Goal: Task Accomplishment & Management: Manage account settings

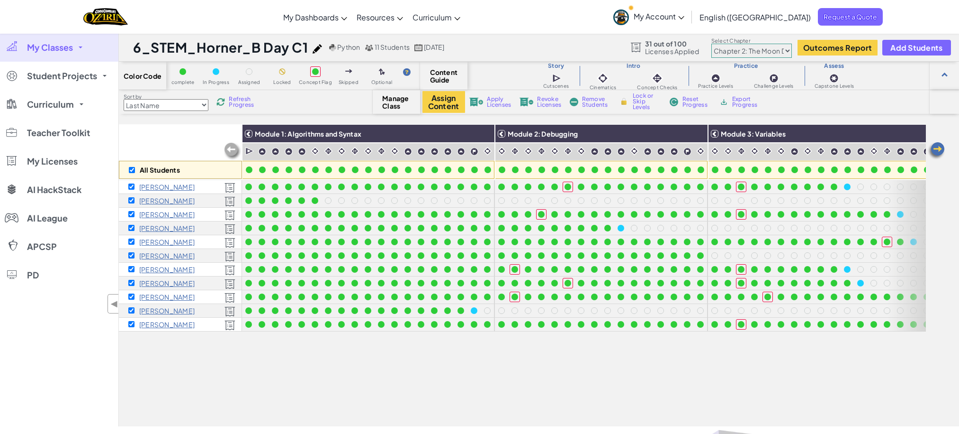
select select "5d8a57abe8919b28d5113af1"
click at [74, 46] on link "My Classes" at bounding box center [59, 47] width 118 height 28
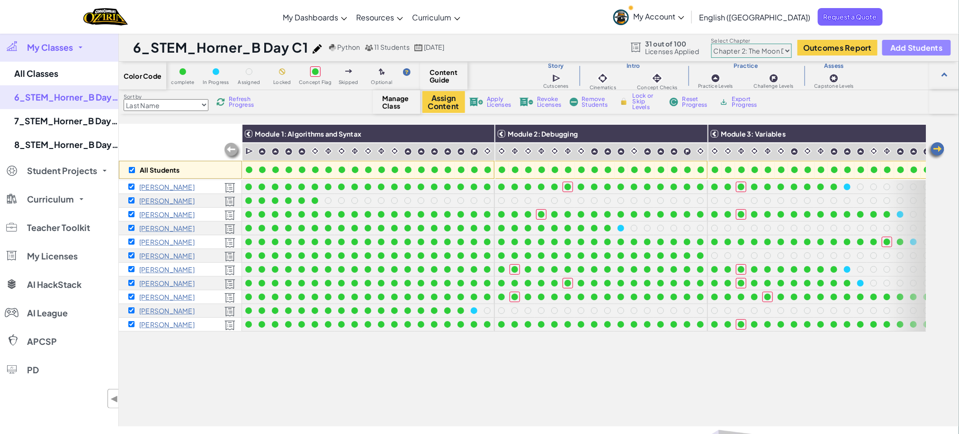
click at [910, 50] on span "Add Students" at bounding box center [917, 48] width 52 height 8
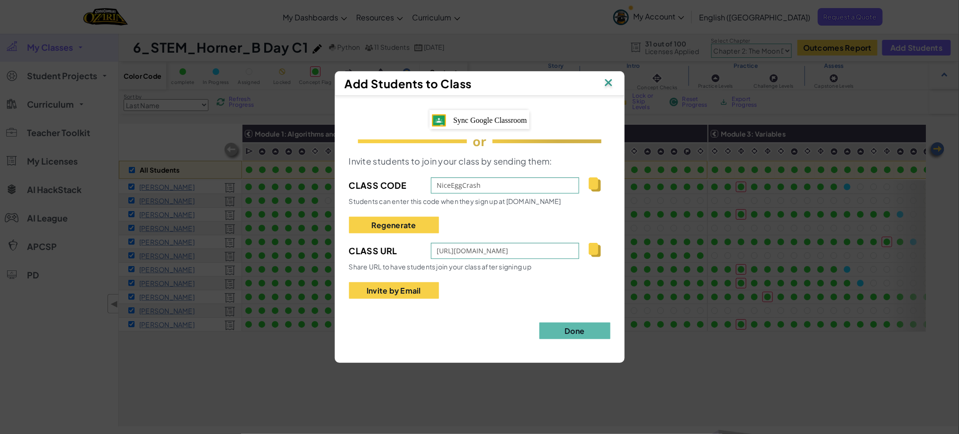
click at [490, 119] on span "Sync Google Classroom" at bounding box center [490, 120] width 74 height 8
click at [608, 90] on img at bounding box center [609, 83] width 12 height 14
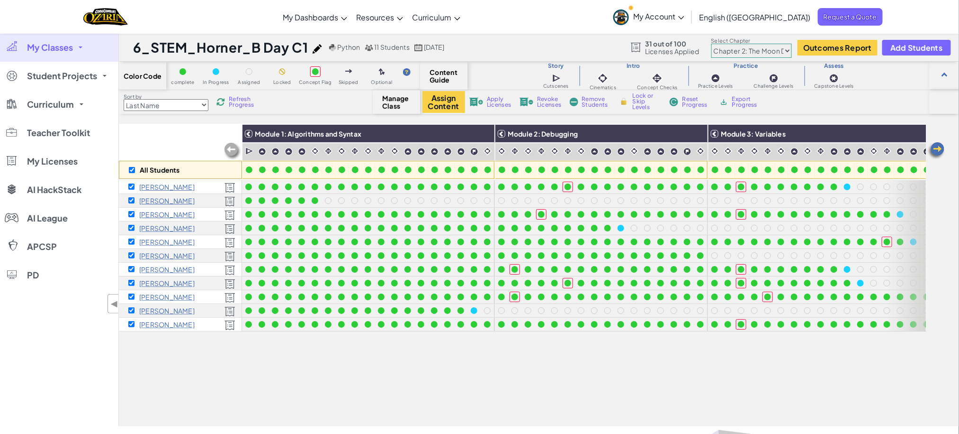
click at [52, 52] on span "My Classes" at bounding box center [50, 47] width 46 height 9
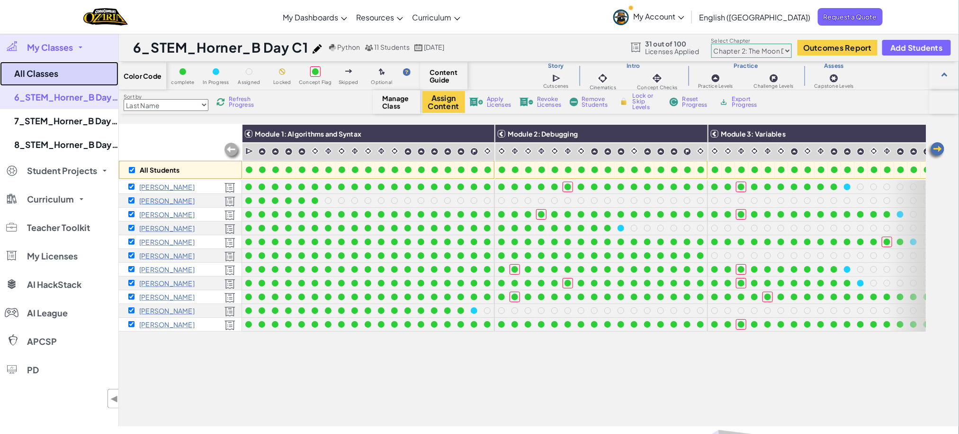
click at [59, 78] on link "All Classes" at bounding box center [59, 74] width 118 height 24
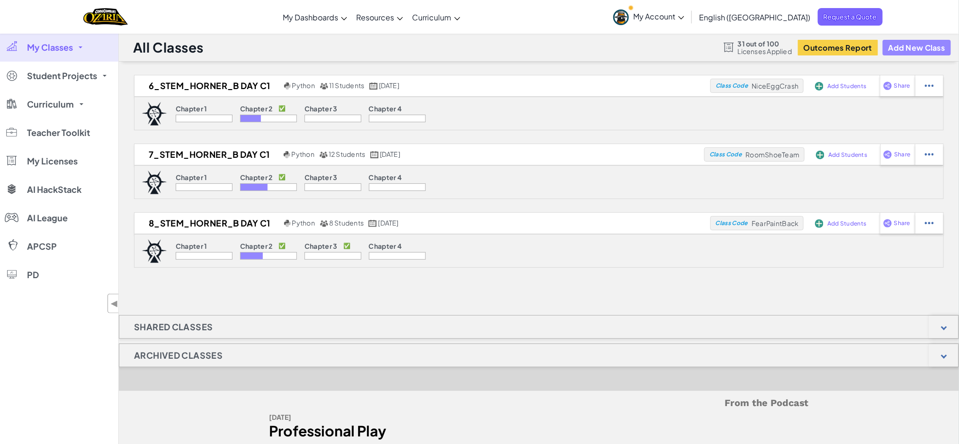
click at [918, 44] on button "Add New Class" at bounding box center [917, 48] width 68 height 16
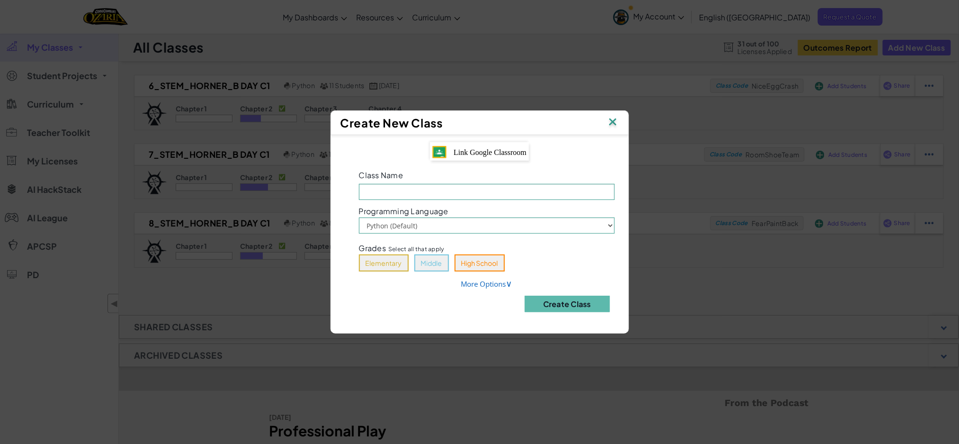
click at [500, 154] on span "Link Google Classroom" at bounding box center [490, 152] width 73 height 8
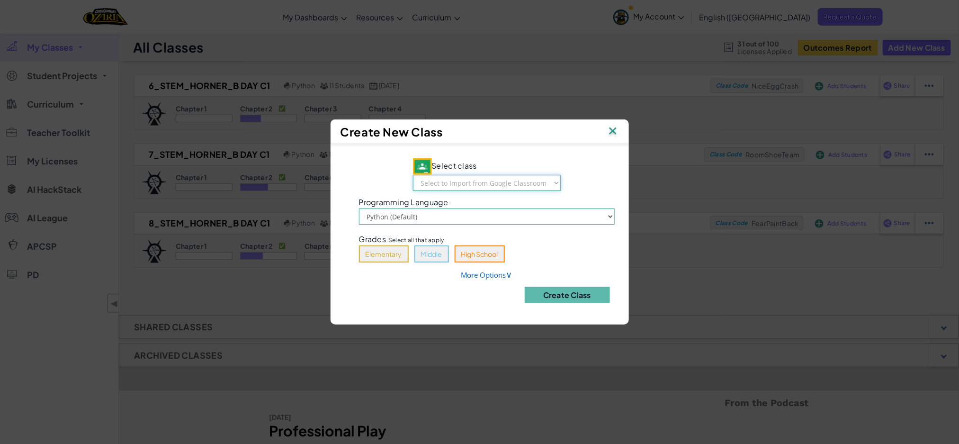
click at [512, 176] on select "Select to Import from Google Classroom 5_STEM_Horner_B Day C1 5_STEM_Horner_A D…" at bounding box center [487, 183] width 148 height 16
select select "774928718926"
click at [413, 175] on select "Select to Import from Google Classroom 5_STEM_Horner_B Day C1 5_STEM_Horner_A D…" at bounding box center [487, 183] width 148 height 16
click at [426, 250] on button "Middle" at bounding box center [432, 253] width 35 height 17
click at [573, 294] on button "Create Class" at bounding box center [567, 295] width 85 height 17
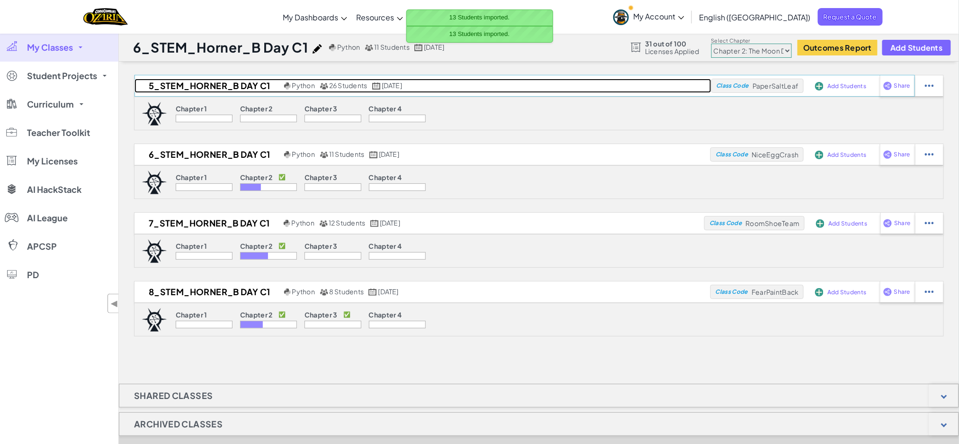
click at [246, 85] on h2 "5_STEM_Horner_B Day C1" at bounding box center [208, 86] width 147 height 14
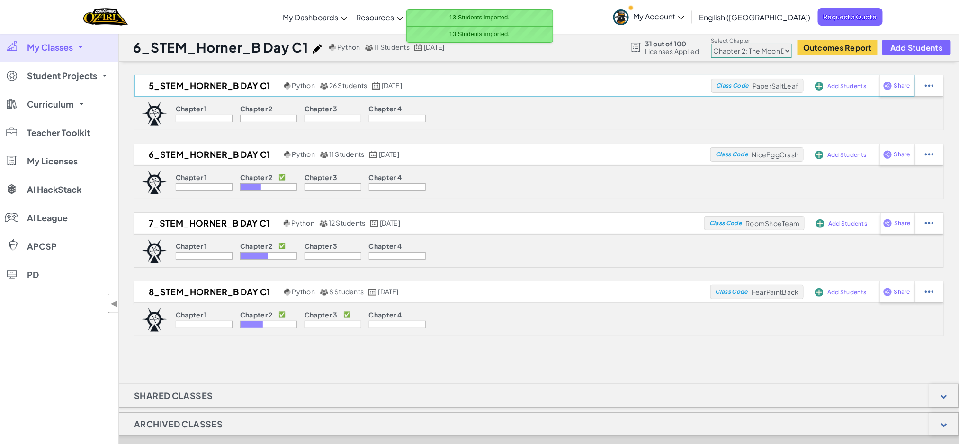
select select "5d41d731a8d1836b5aa3cba1"
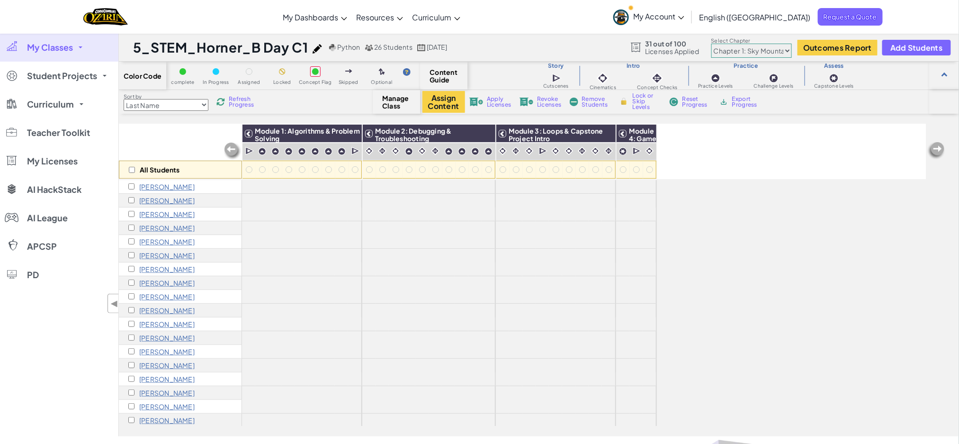
click at [126, 169] on div "All Students" at bounding box center [180, 170] width 123 height 18
click at [131, 170] on input "checkbox" at bounding box center [132, 170] width 6 height 6
checkbox input "true"
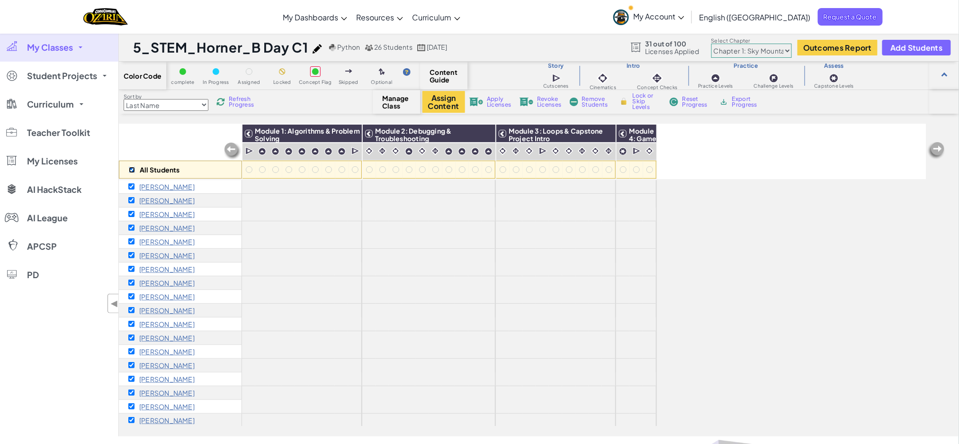
checkbox input "true"
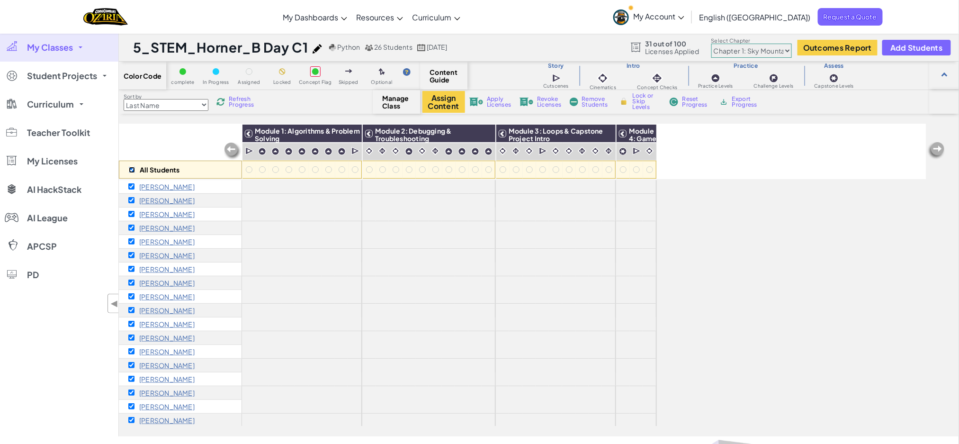
checkbox input "true"
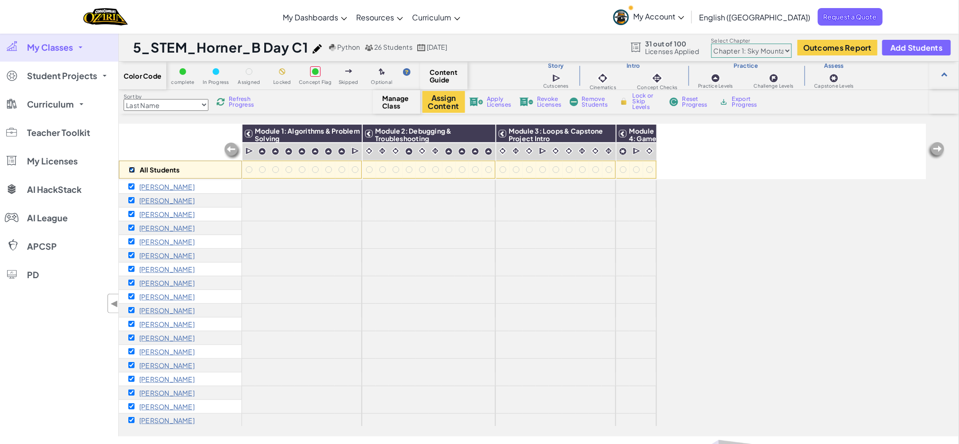
checkbox input "true"
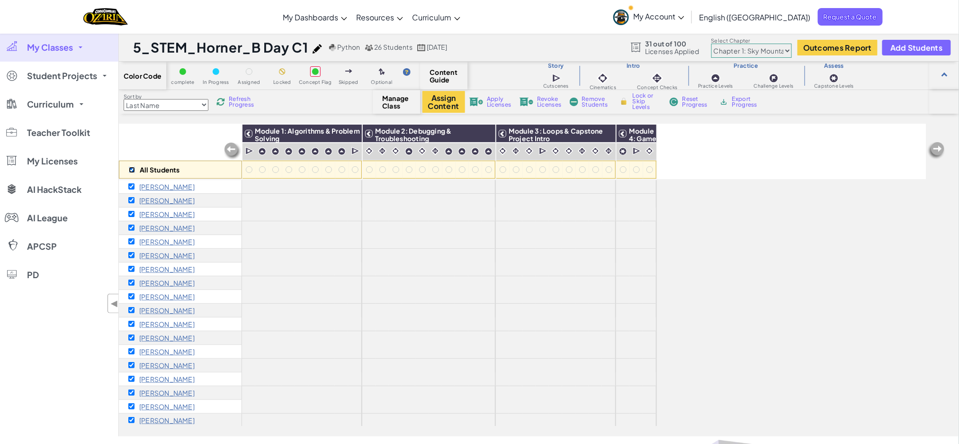
checkbox input "true"
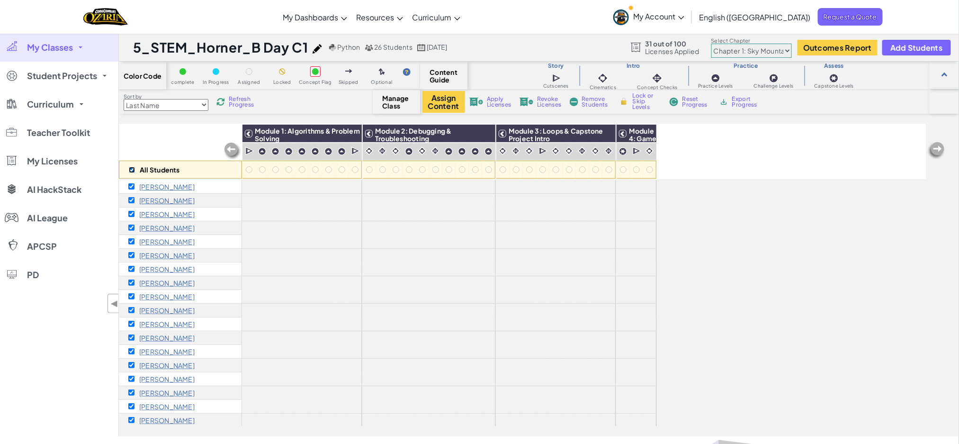
checkbox input "true"
click at [499, 98] on span "Apply Licenses" at bounding box center [499, 101] width 24 height 11
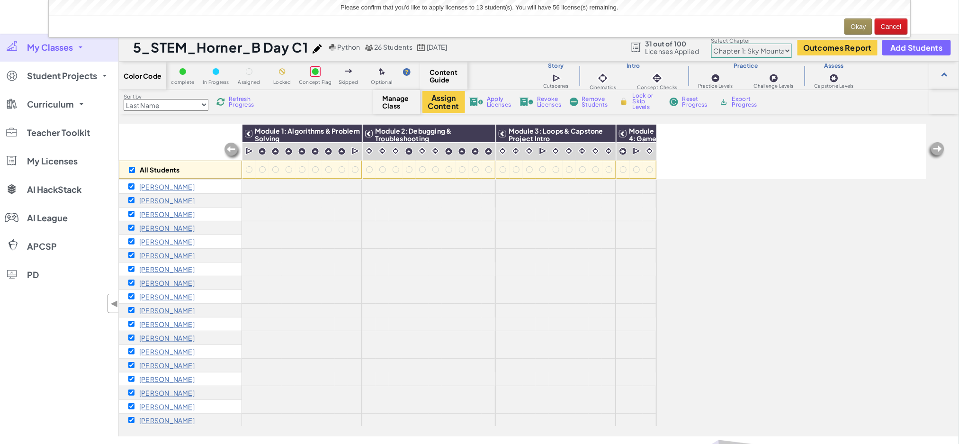
click at [861, 17] on div "Okay Cancel" at bounding box center [480, 26] width 862 height 21
click at [859, 22] on button "Okay" at bounding box center [859, 26] width 28 height 16
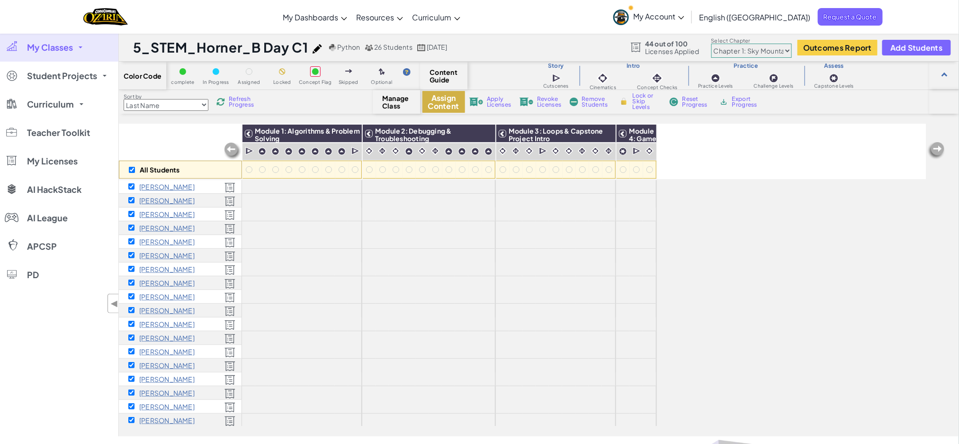
click at [442, 101] on button "Assign Content" at bounding box center [444, 102] width 43 height 22
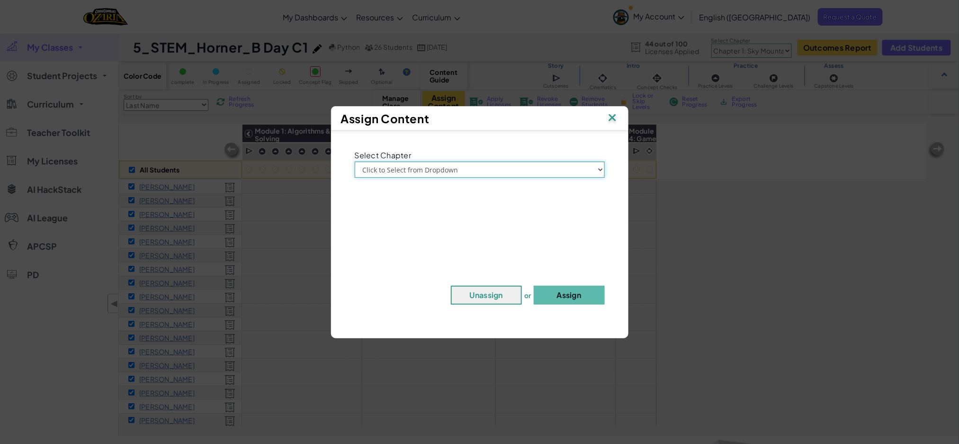
click at [466, 165] on select "Click to Select from Dropdown Chapter 1: [GEOGRAPHIC_DATA] Chapter 2: The Moon …" at bounding box center [480, 170] width 250 height 16
select select "Chapter 2: The Moon Dancers"
click at [355, 162] on select "Click to Select from Dropdown Chapter 1: [GEOGRAPHIC_DATA] Chapter 2: The Moon …" at bounding box center [480, 170] width 250 height 16
click at [553, 288] on button "Assign" at bounding box center [569, 295] width 71 height 19
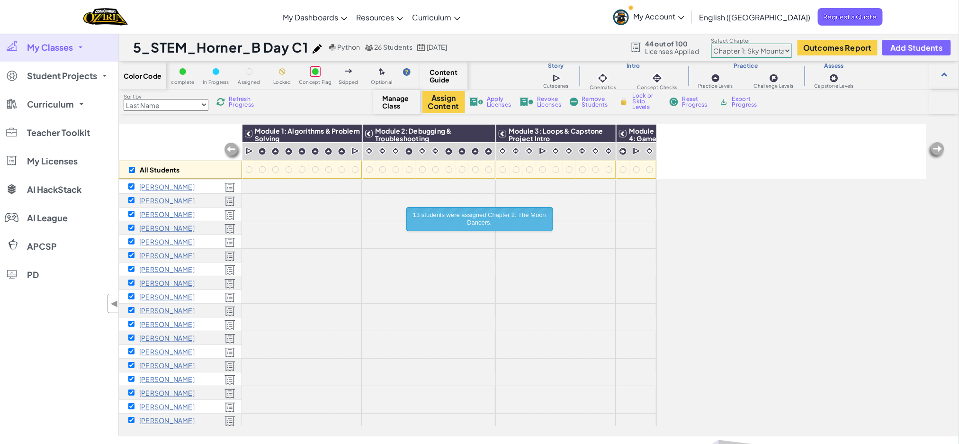
click at [740, 51] on select "Chapter 1: Sky Mountain Chapter 2: The Moon Dancers Chapter 3: The Phoenix Land…" at bounding box center [752, 51] width 81 height 14
select select "5d8a57abe8919b28d5113af1"
click at [712, 44] on select "Chapter 1: Sky Mountain Chapter 2: The Moon Dancers Chapter 3: The Phoenix Land…" at bounding box center [752, 51] width 81 height 14
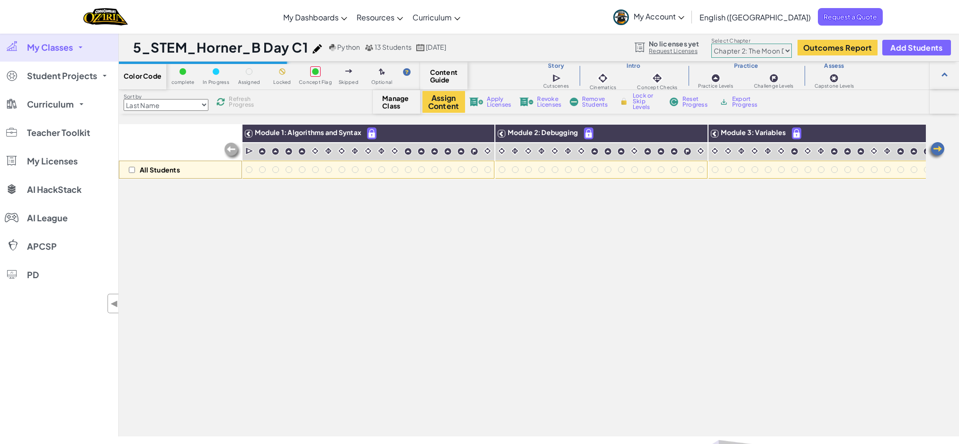
select select "5d8a57abe8919b28d5113af1"
